Goal: Transaction & Acquisition: Purchase product/service

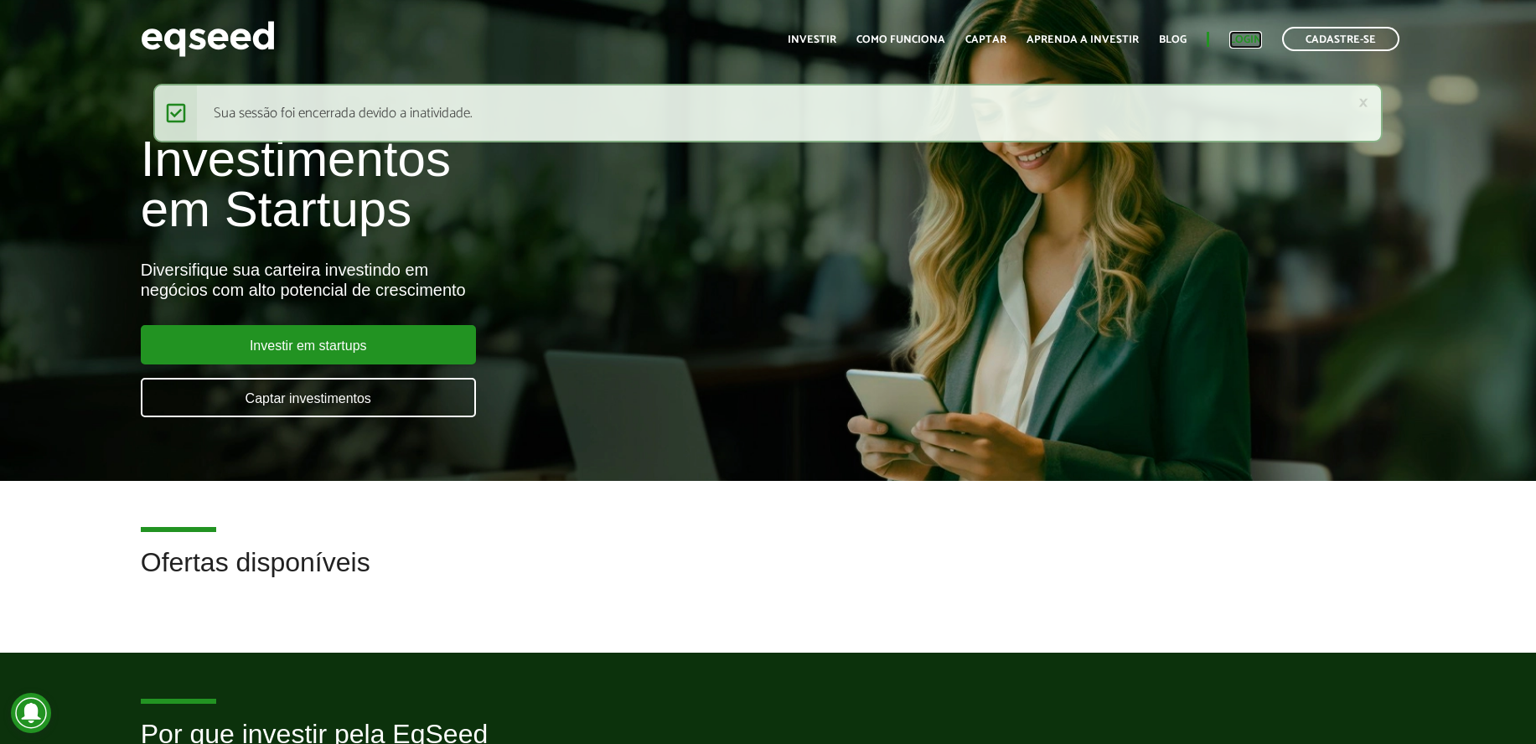
click at [1245, 38] on link "Login" at bounding box center [1245, 39] width 33 height 11
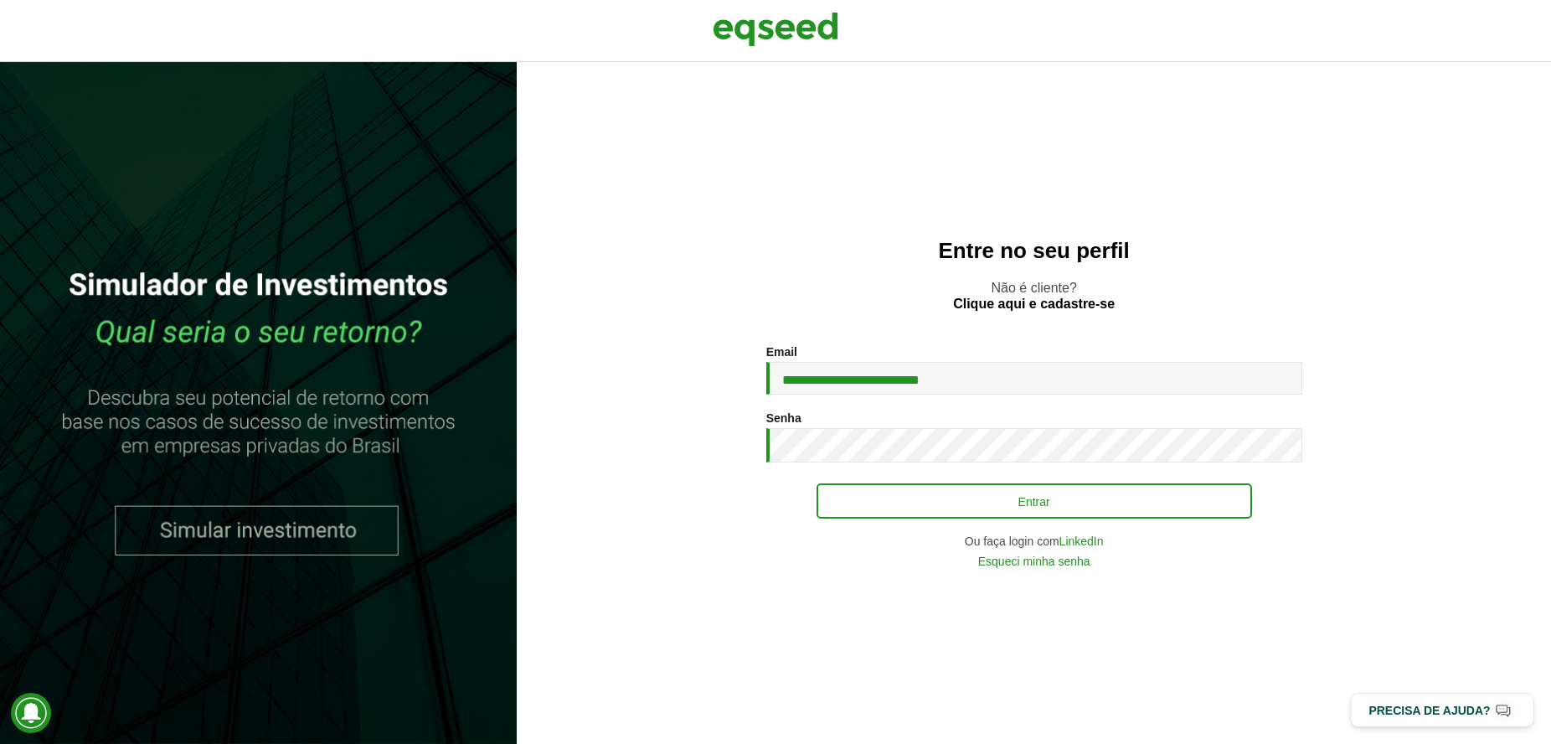
click at [900, 509] on button "Entrar" at bounding box center [1035, 500] width 436 height 35
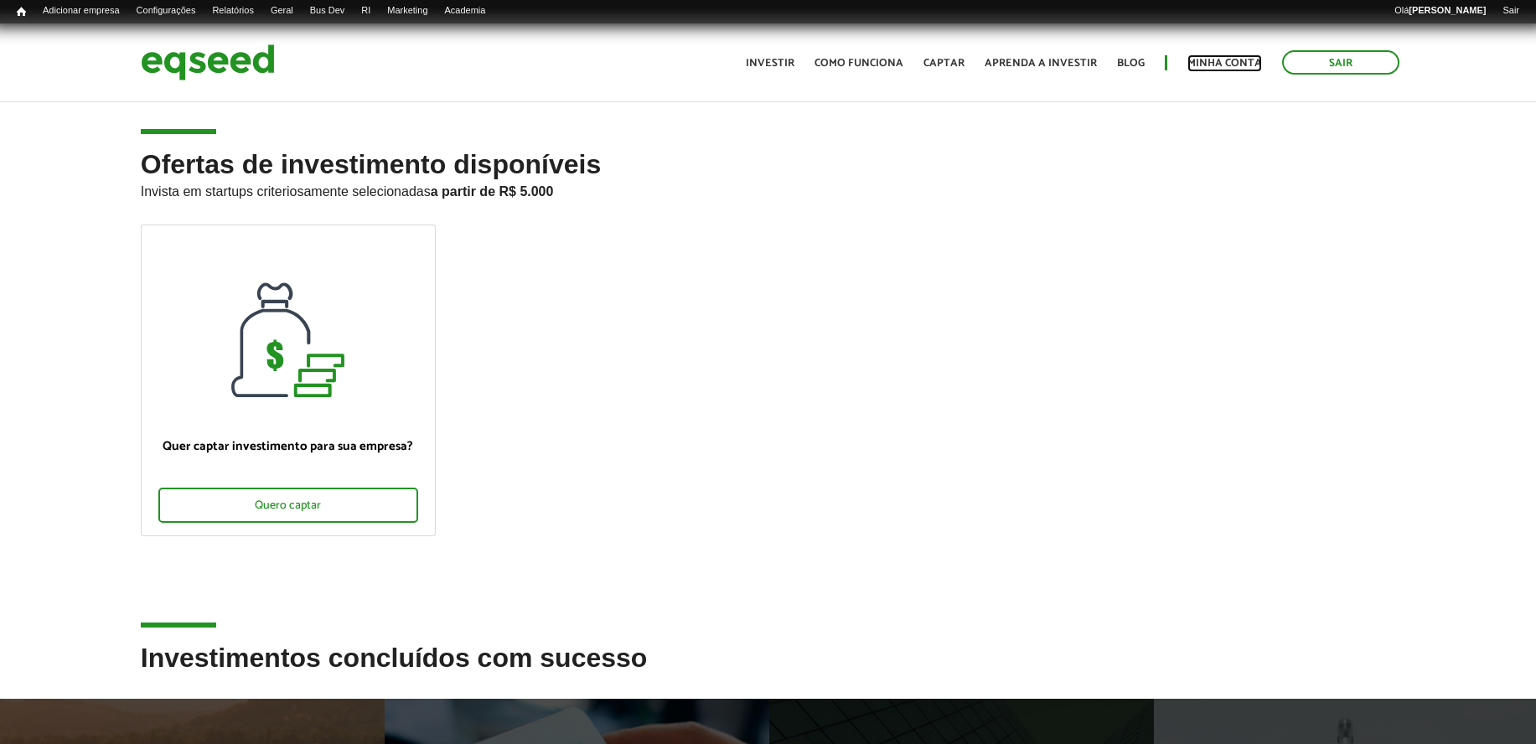
click at [1195, 69] on link "Minha conta" at bounding box center [1224, 63] width 75 height 11
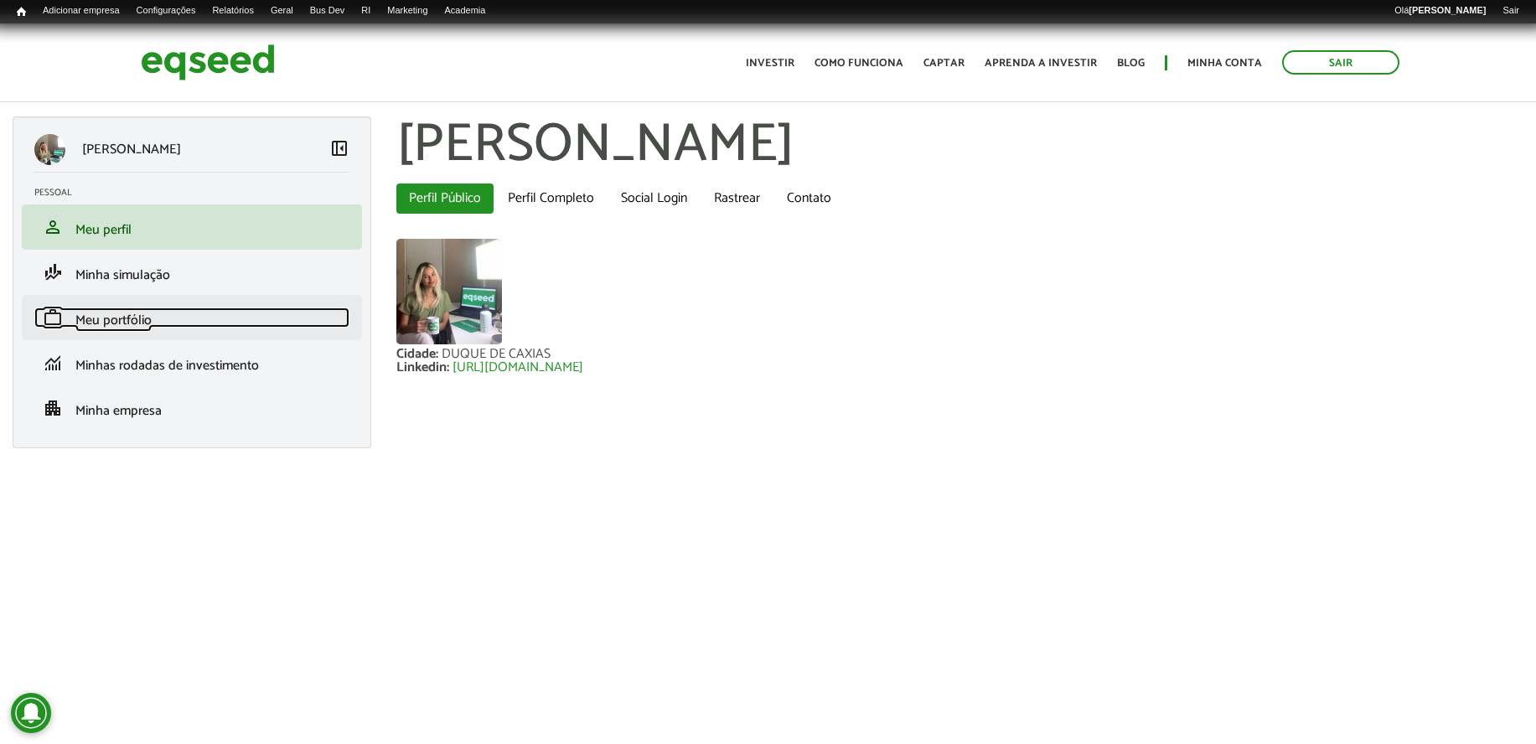
click at [171, 320] on link "work Meu portfólio" at bounding box center [191, 317] width 315 height 20
